Goal: Task Accomplishment & Management: Use online tool/utility

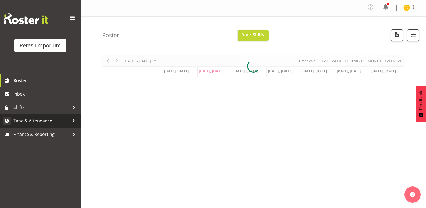
click at [34, 119] on span "Time & Attendance" at bounding box center [41, 121] width 56 height 8
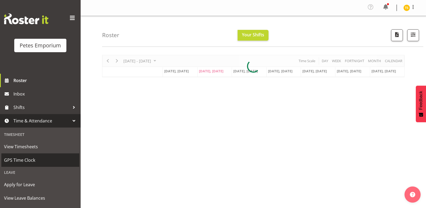
click at [20, 159] on span "GPS Time Clock" at bounding box center [40, 160] width 73 height 8
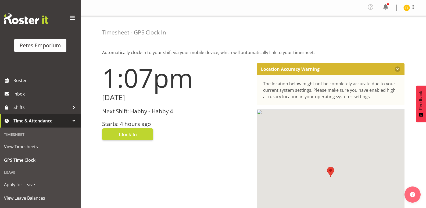
click at [132, 115] on div "Next Shift: Habby - Habby 4 Starts: 4 hours ago" at bounding box center [176, 117] width 148 height 19
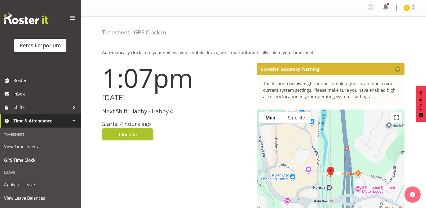
click at [133, 131] on span "Clock In" at bounding box center [128, 134] width 18 height 7
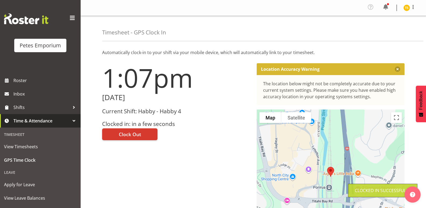
click at [406, 5] on img at bounding box center [407, 8] width 6 height 6
click at [385, 29] on link "Log Out" at bounding box center [391, 30] width 52 height 10
